Goal: Task Accomplishment & Management: Use online tool/utility

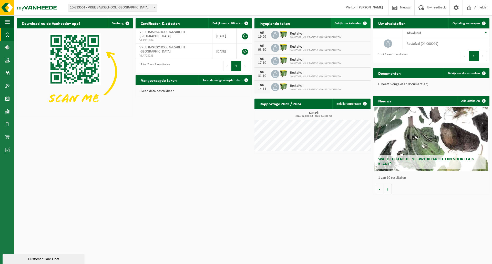
click at [351, 23] on span "Bekijk uw kalender" at bounding box center [348, 23] width 26 height 3
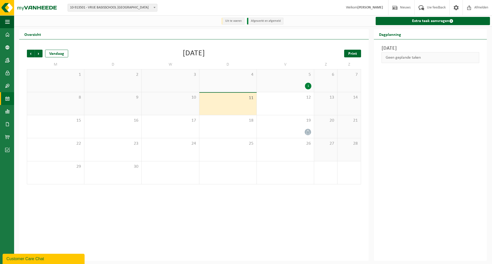
click at [351, 52] on span "Print" at bounding box center [352, 54] width 9 height 4
click at [40, 54] on span "Volgende" at bounding box center [39, 54] width 8 height 8
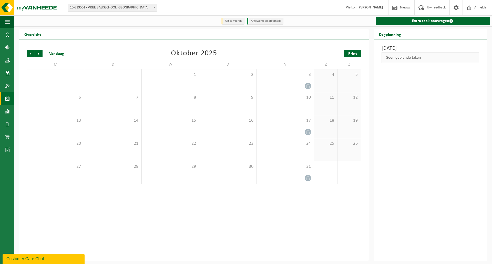
click at [351, 52] on span "Print" at bounding box center [352, 54] width 9 height 4
click at [36, 54] on span "Volgende" at bounding box center [39, 54] width 8 height 8
click at [303, 176] on div "28" at bounding box center [285, 172] width 57 height 23
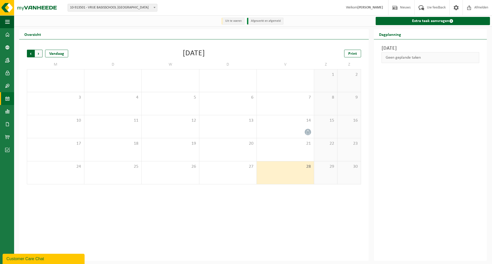
click at [40, 54] on span "Volgende" at bounding box center [39, 54] width 8 height 8
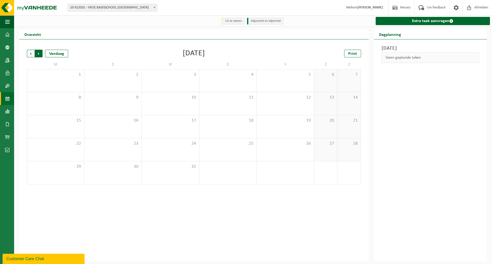
click at [29, 53] on span "Vorige" at bounding box center [31, 54] width 8 height 8
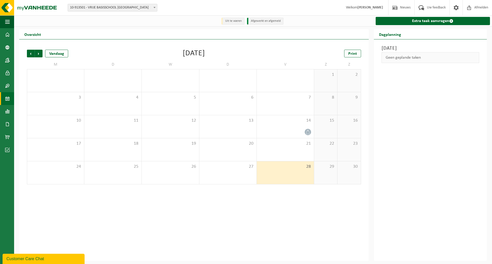
click at [30, 53] on span "Vorige" at bounding box center [31, 54] width 8 height 8
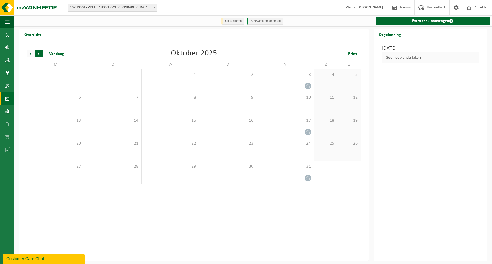
click at [31, 52] on span "Vorige" at bounding box center [31, 54] width 8 height 8
